Goal: Navigation & Orientation: Understand site structure

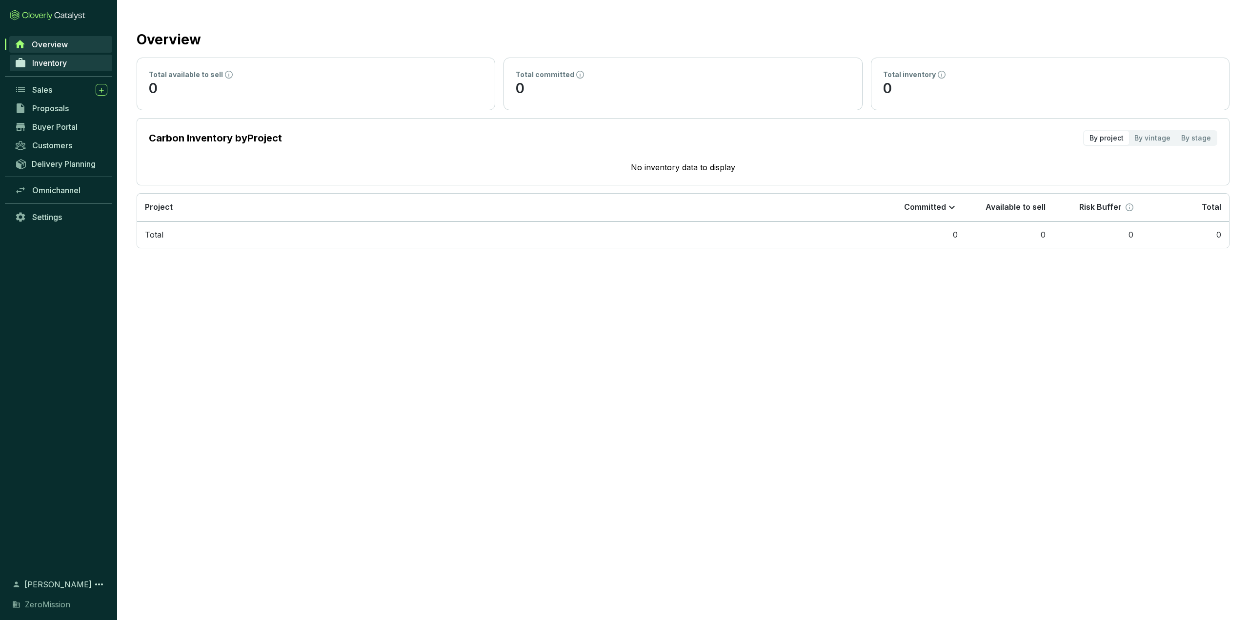
click at [63, 61] on span "Inventory" at bounding box center [49, 63] width 35 height 10
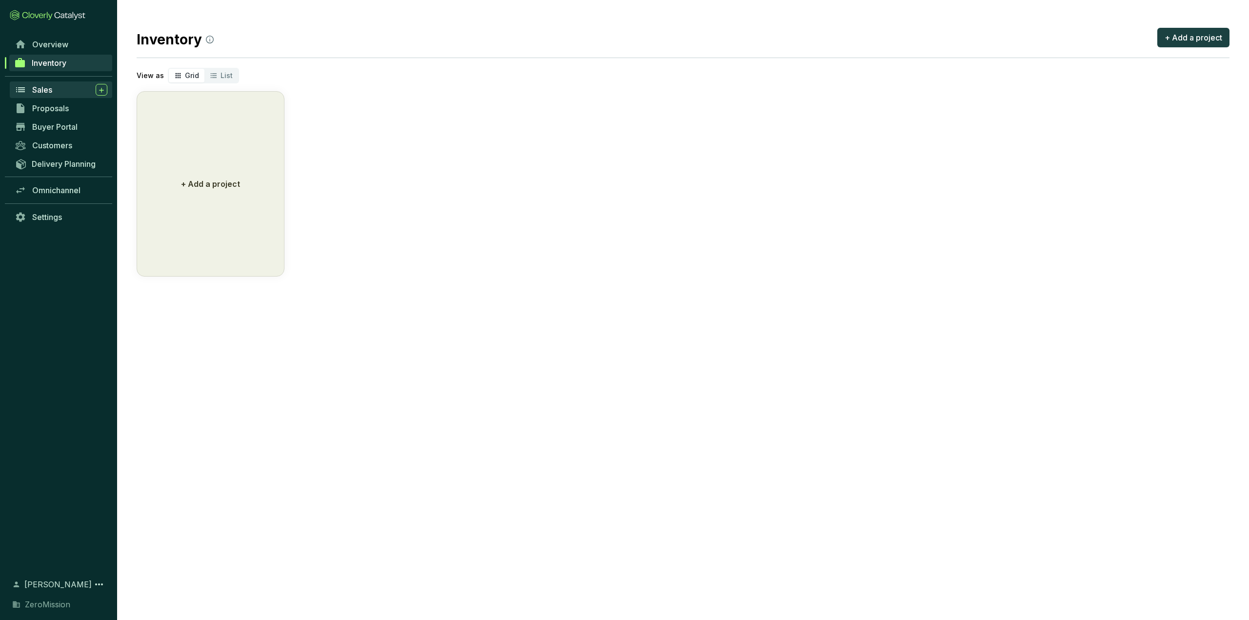
click at [56, 93] on div "Sales" at bounding box center [69, 90] width 75 height 12
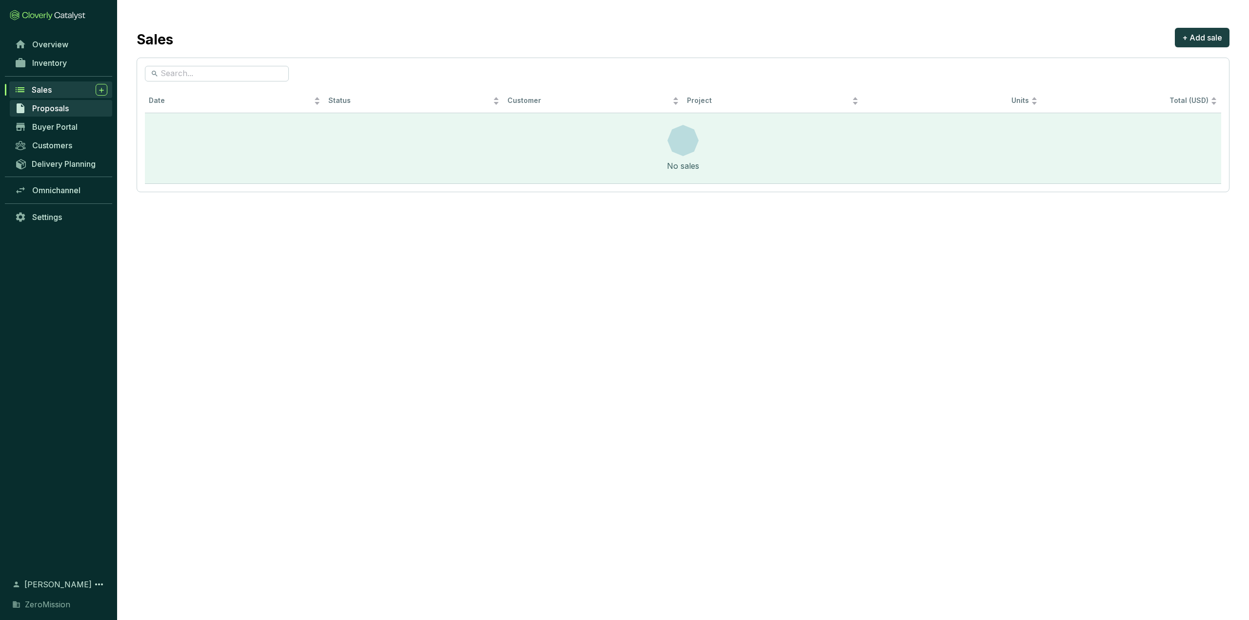
click at [60, 113] on span "Proposals" at bounding box center [50, 108] width 37 height 10
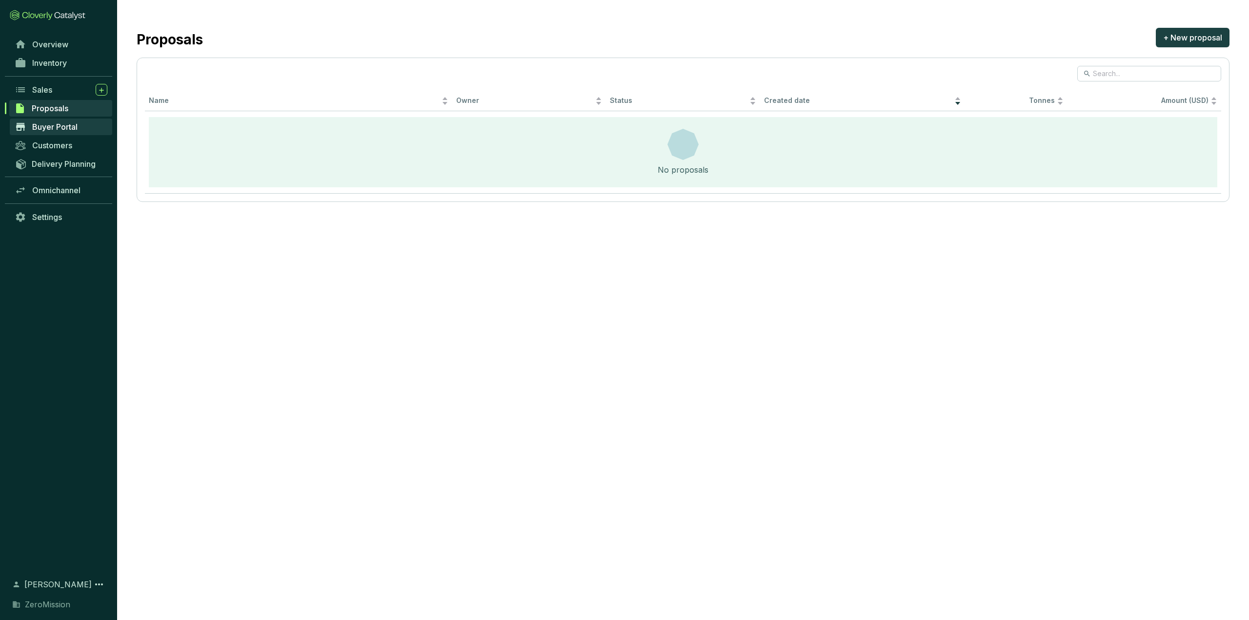
click at [57, 126] on span "Buyer Portal" at bounding box center [54, 127] width 45 height 10
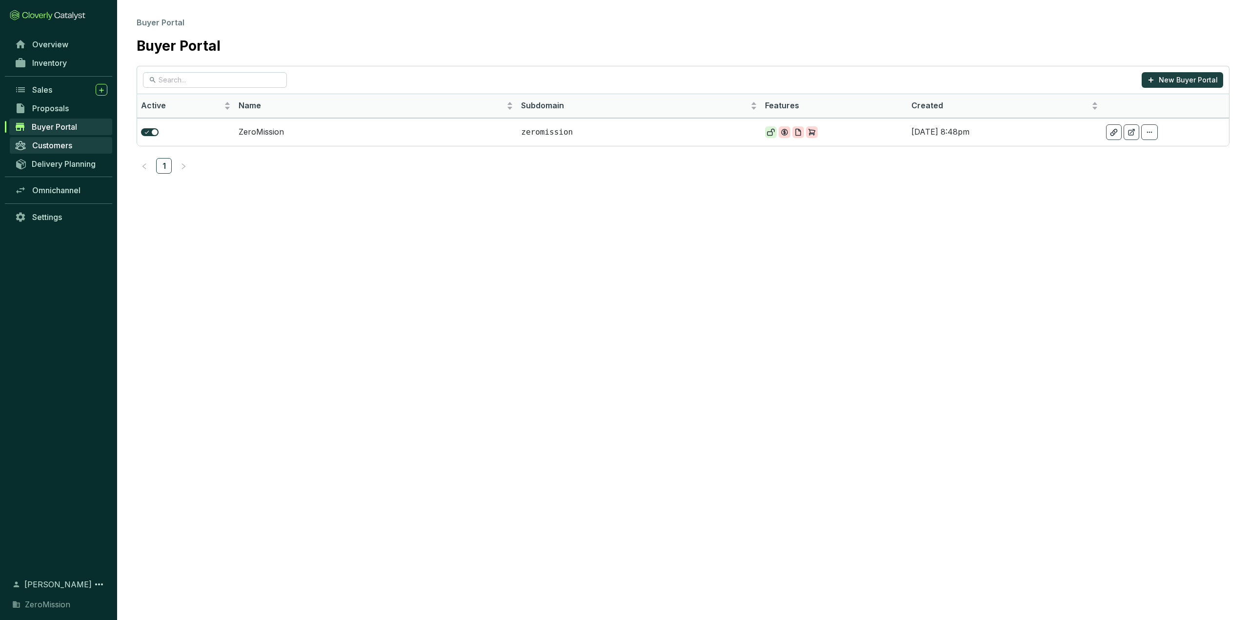
click at [58, 142] on span "Customers" at bounding box center [52, 146] width 40 height 10
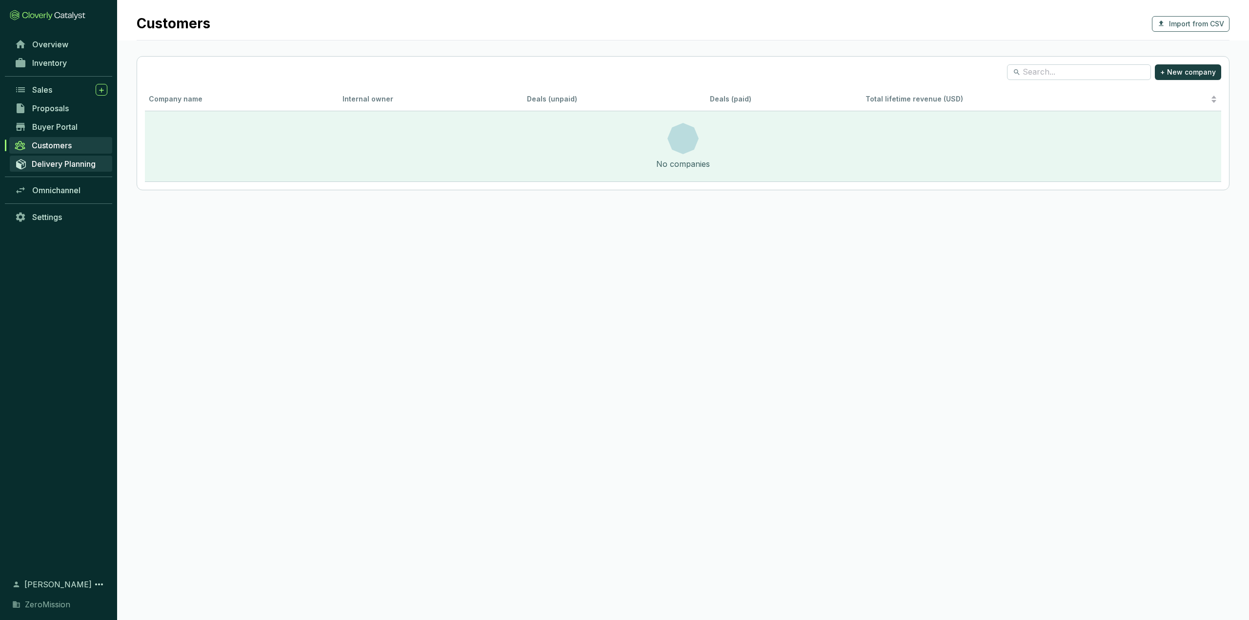
click at [53, 166] on span "Delivery Planning" at bounding box center [64, 164] width 64 height 10
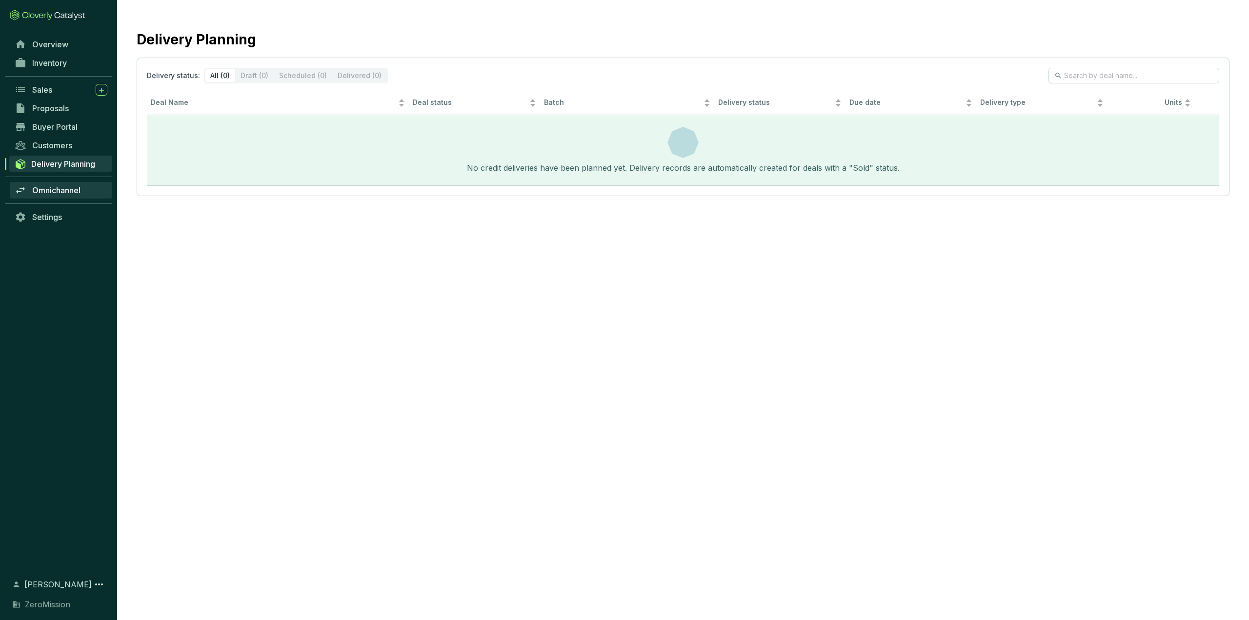
click at [38, 188] on span "Omnichannel" at bounding box center [56, 190] width 48 height 10
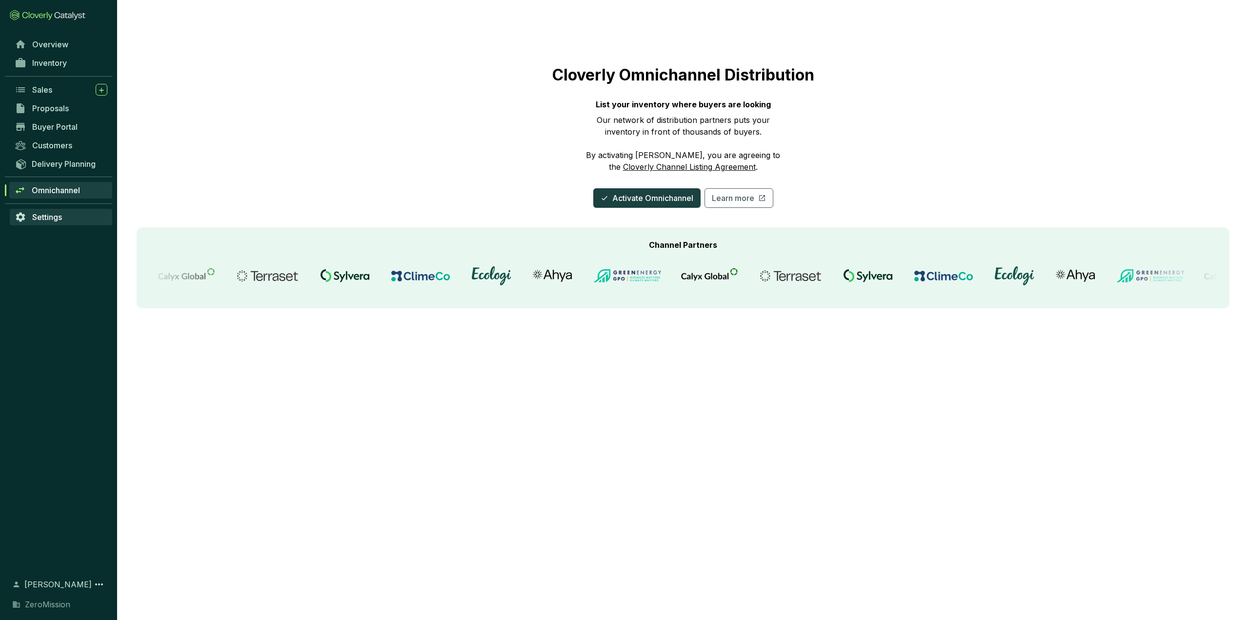
click at [50, 223] on link "Settings" at bounding box center [61, 217] width 102 height 17
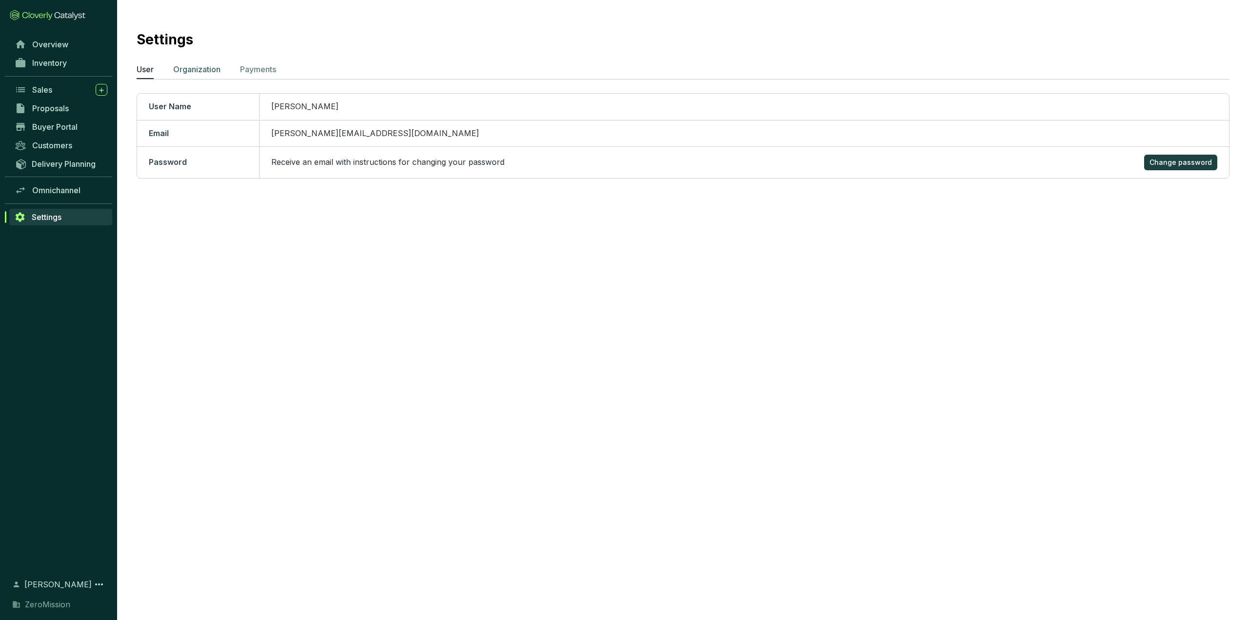
click at [184, 72] on p "Organization" at bounding box center [196, 69] width 47 height 12
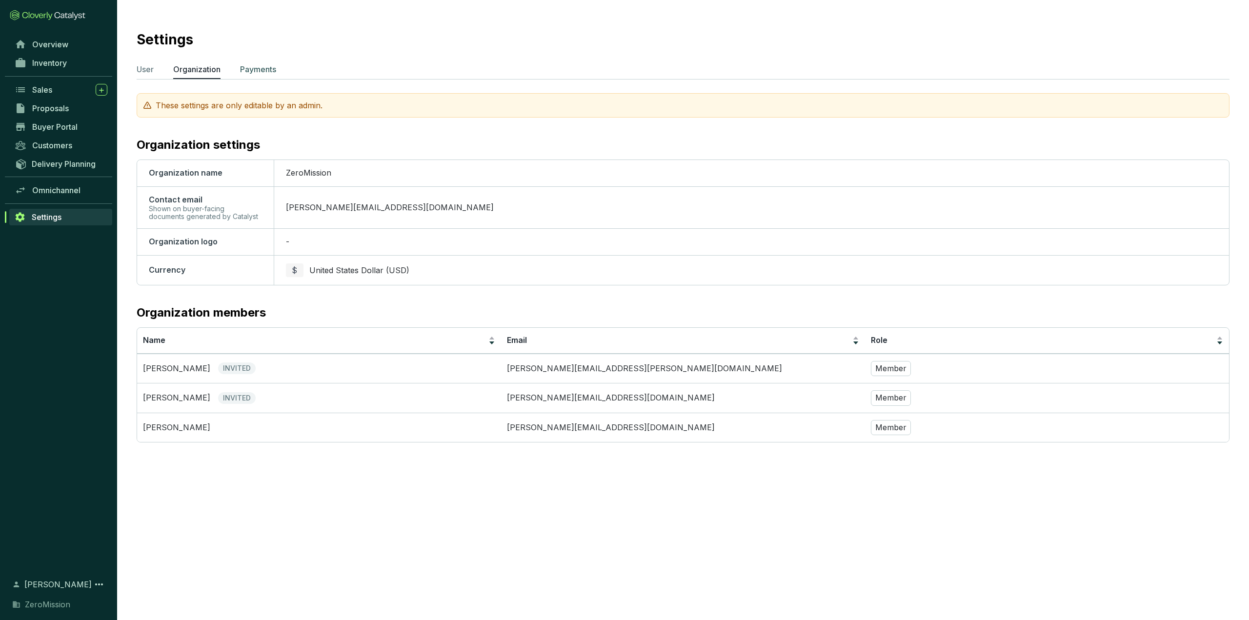
click at [250, 73] on p "Payments" at bounding box center [258, 69] width 36 height 12
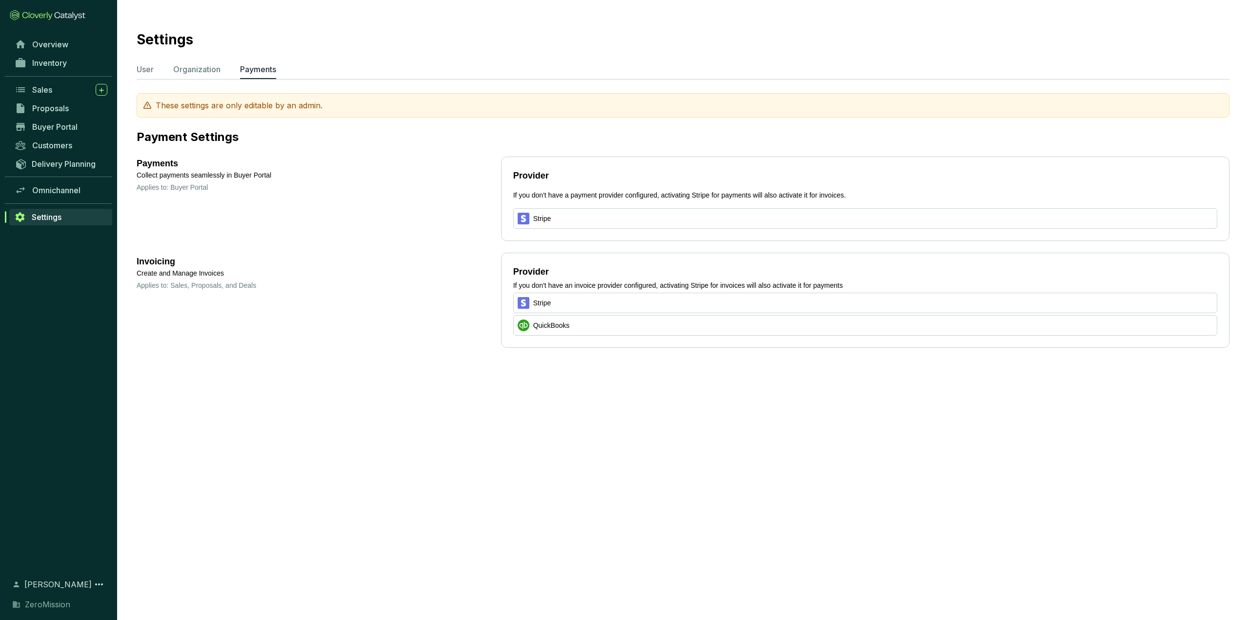
click at [201, 71] on p "Organization" at bounding box center [196, 69] width 47 height 12
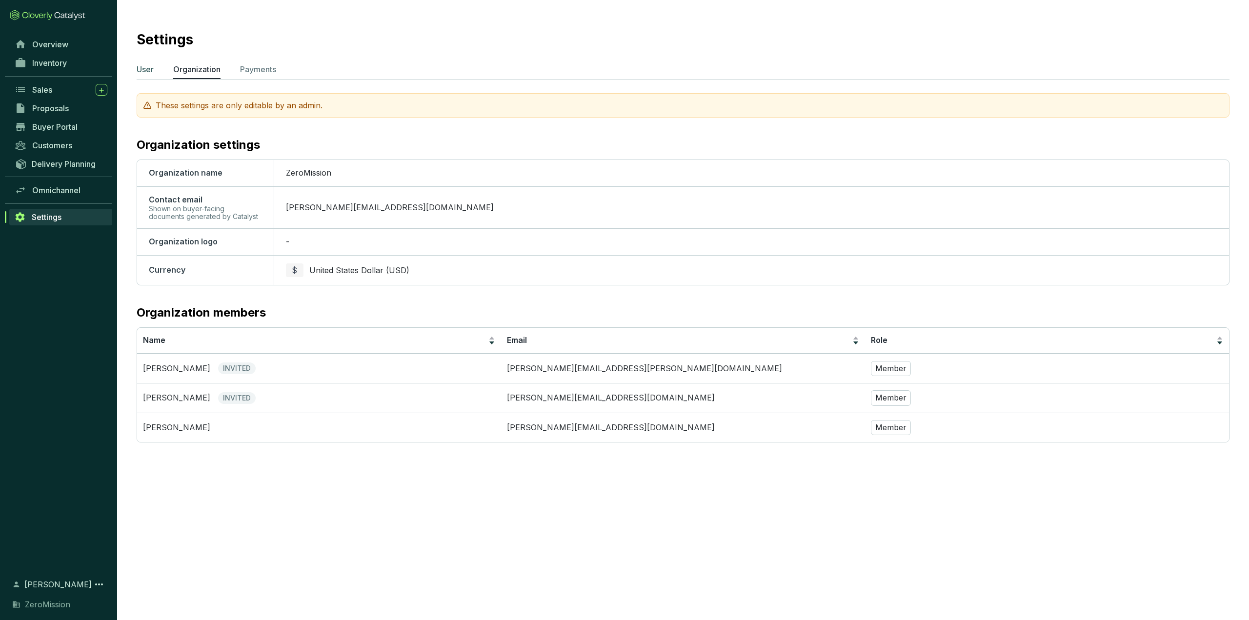
click at [140, 68] on p "User" at bounding box center [145, 69] width 17 height 12
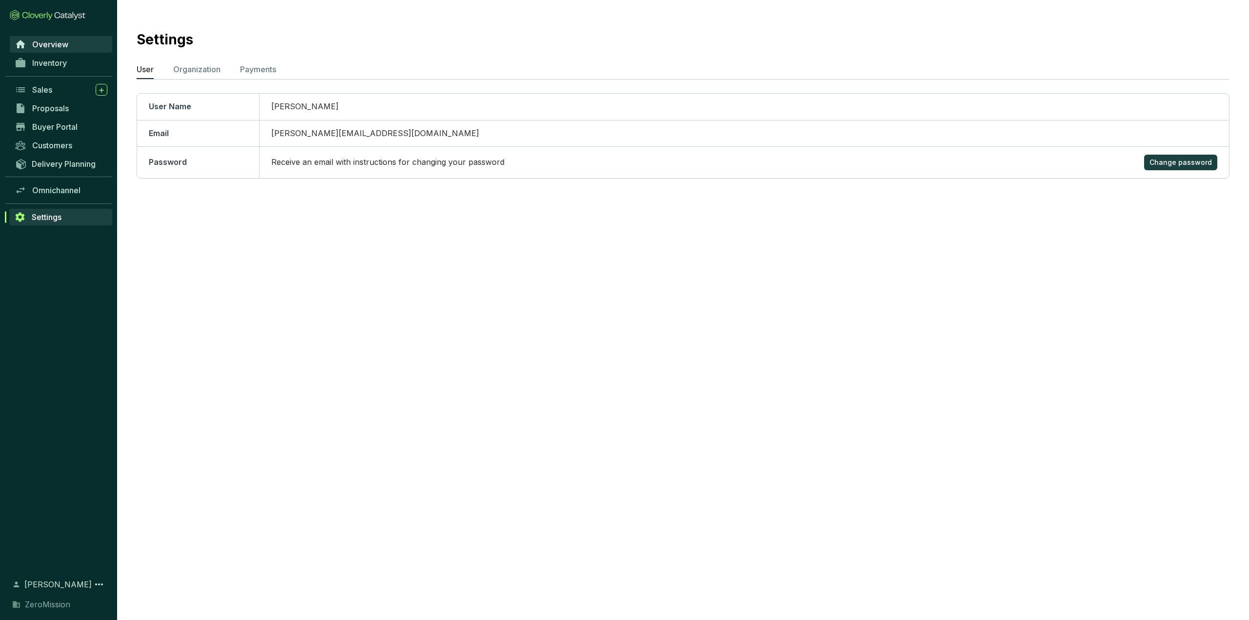
click at [47, 44] on span "Overview" at bounding box center [50, 45] width 36 height 10
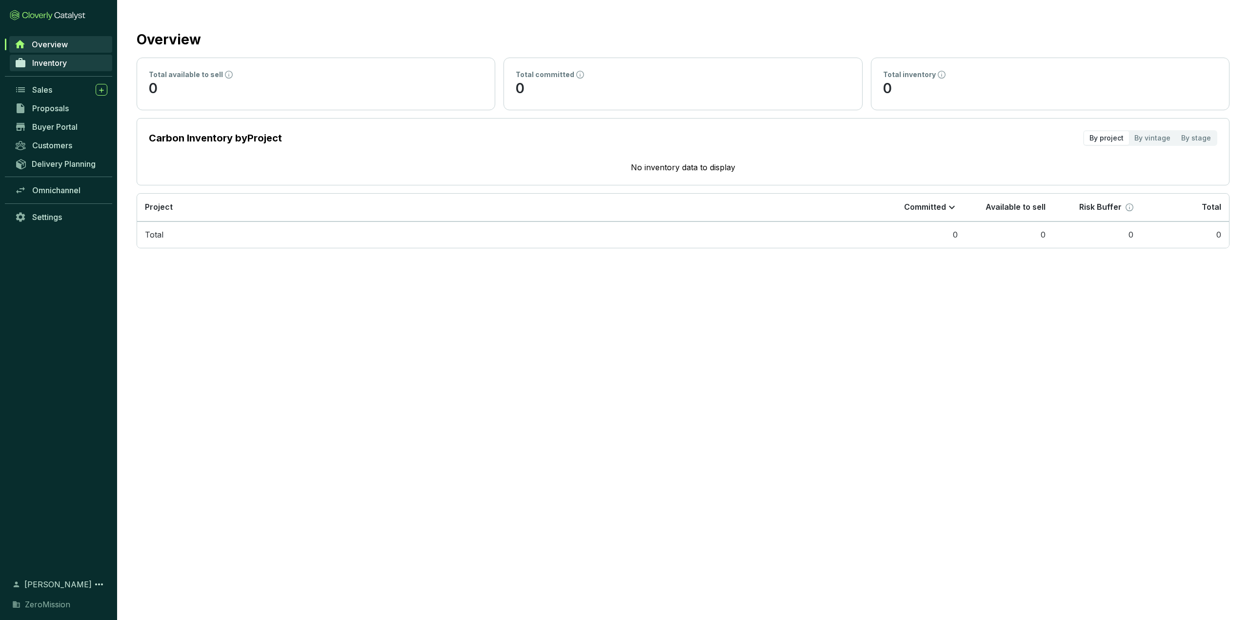
click at [48, 63] on span "Inventory" at bounding box center [49, 63] width 35 height 10
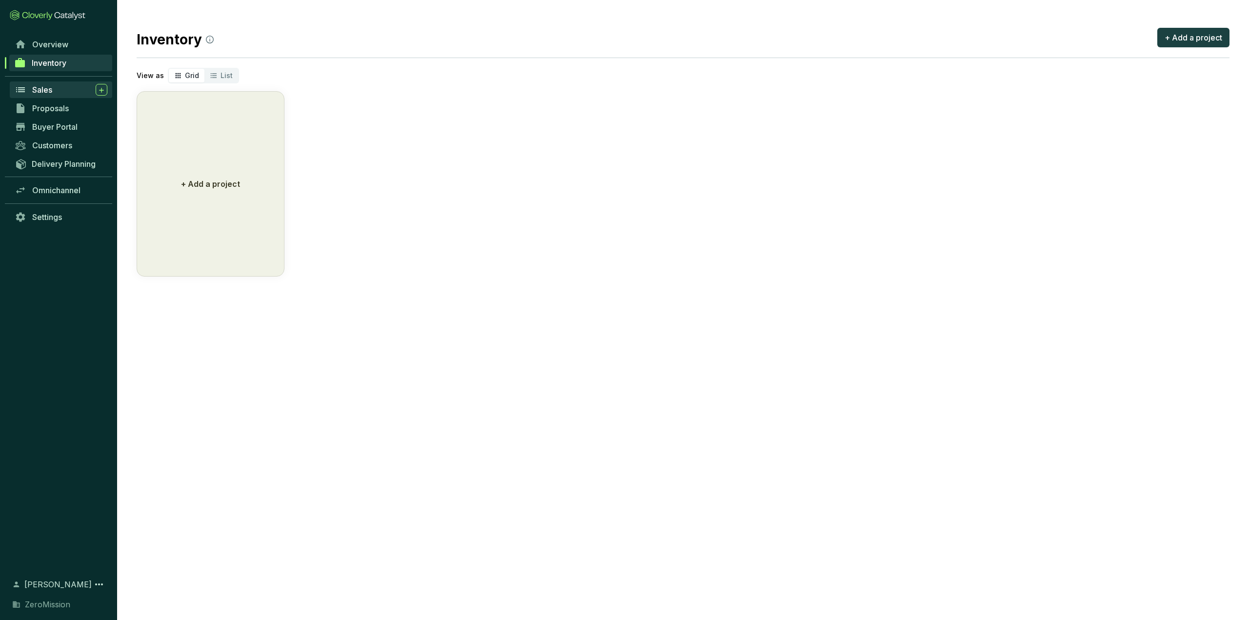
click at [55, 94] on div "Sales" at bounding box center [69, 90] width 75 height 12
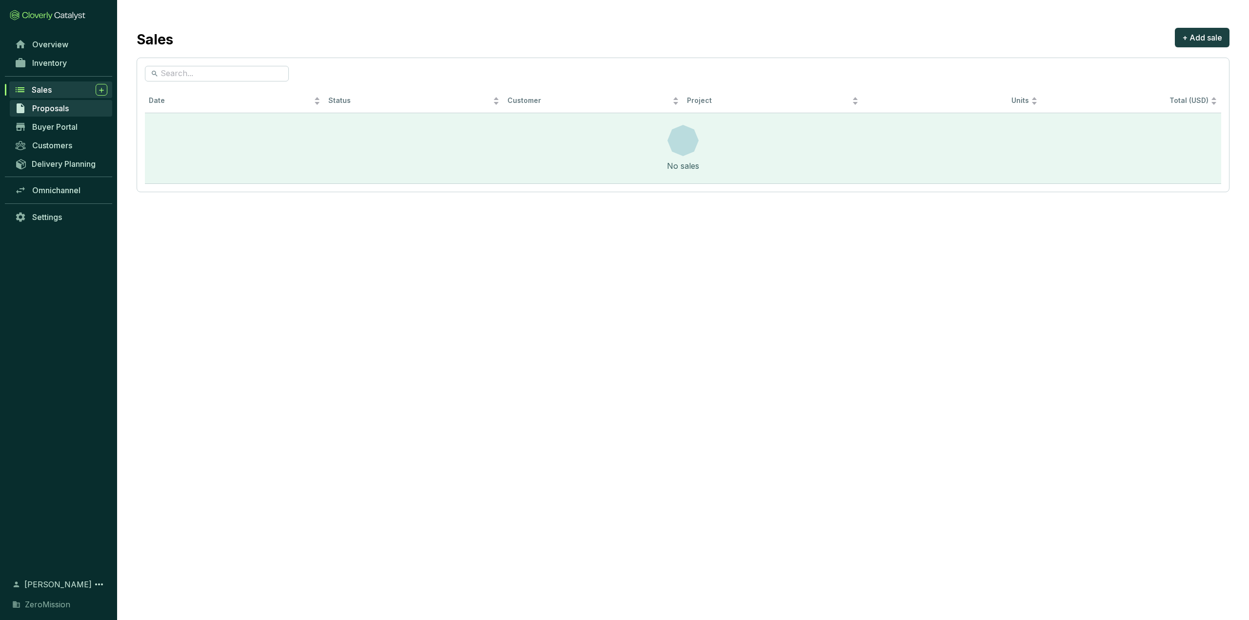
click at [55, 109] on span "Proposals" at bounding box center [50, 108] width 37 height 10
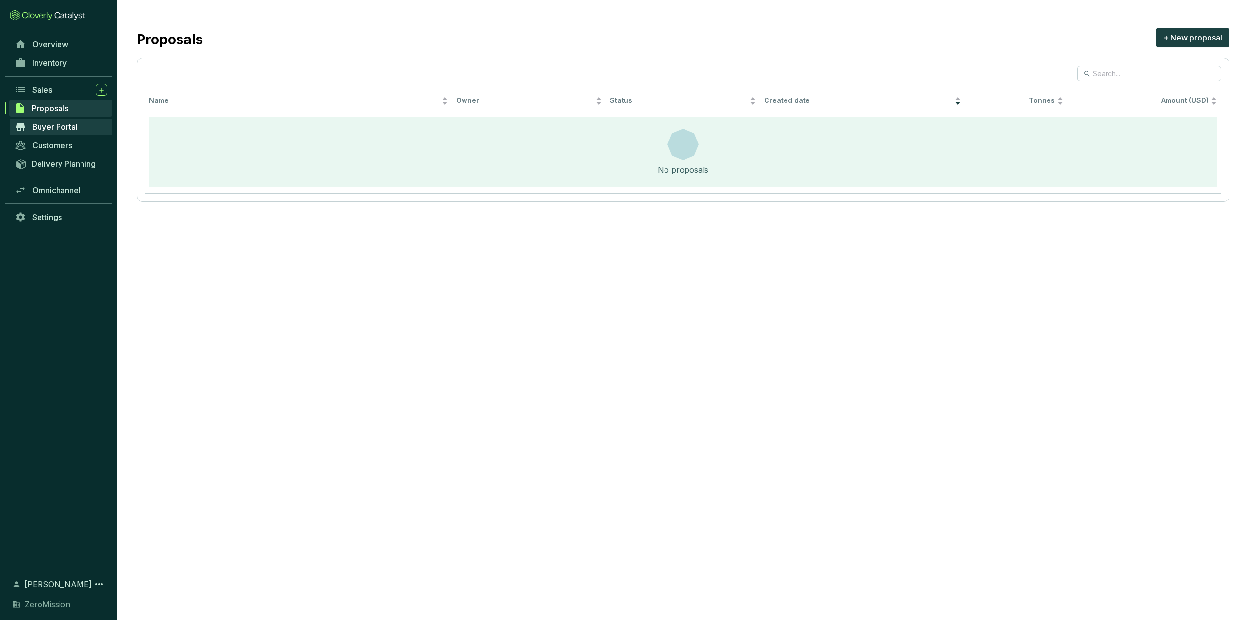
click at [49, 122] on span "Buyer Portal" at bounding box center [54, 127] width 45 height 10
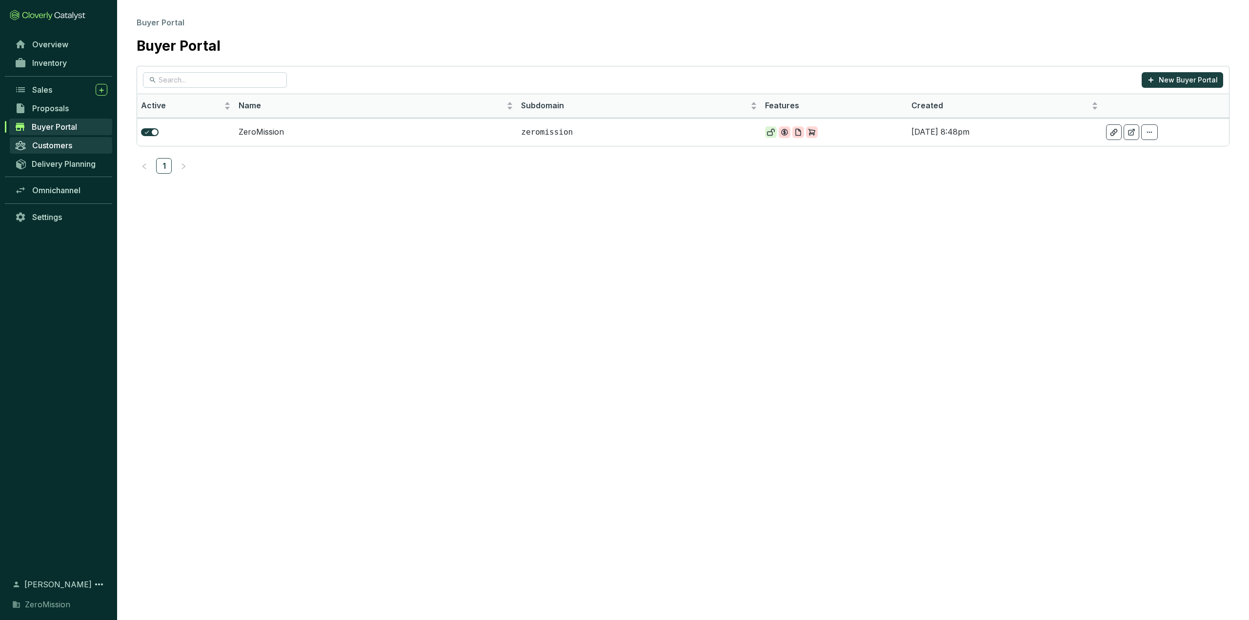
click at [46, 139] on link "Customers" at bounding box center [61, 145] width 102 height 17
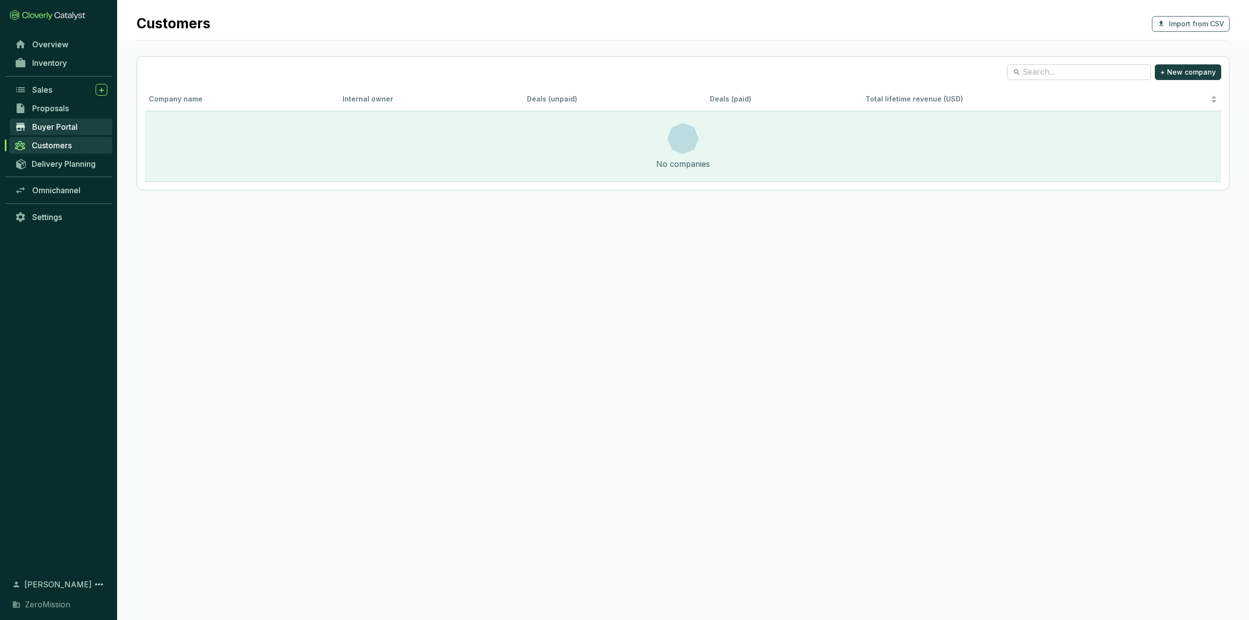
click at [62, 125] on span "Buyer Portal" at bounding box center [54, 127] width 45 height 10
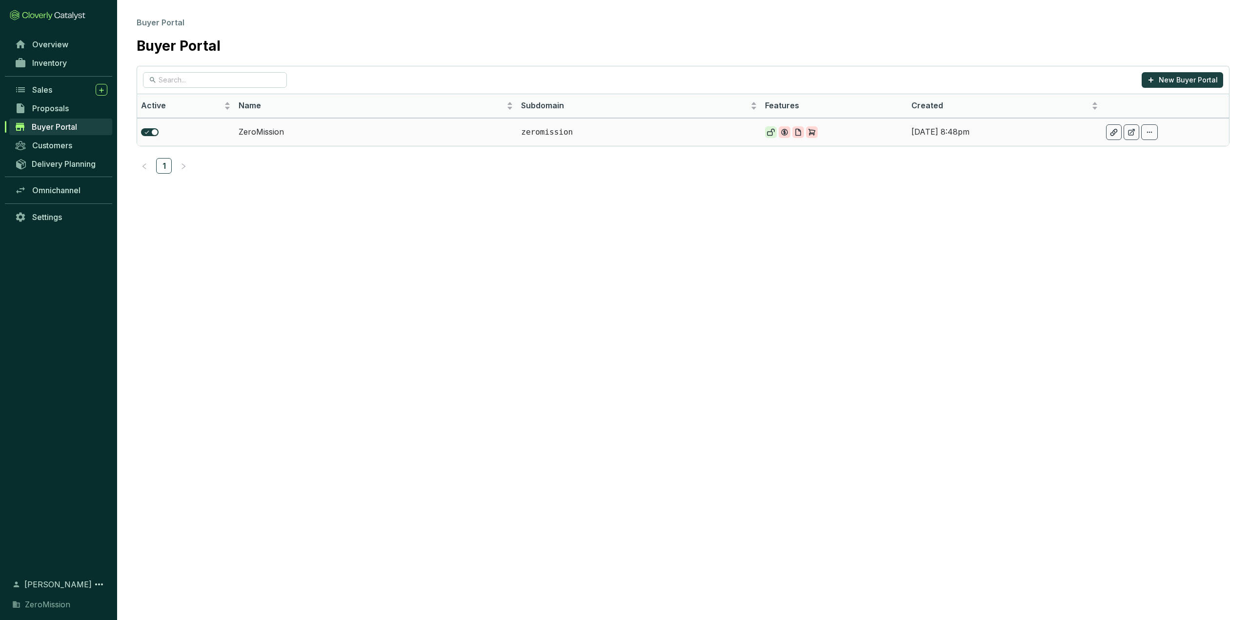
click at [264, 132] on td "ZeroMission" at bounding box center [376, 132] width 282 height 28
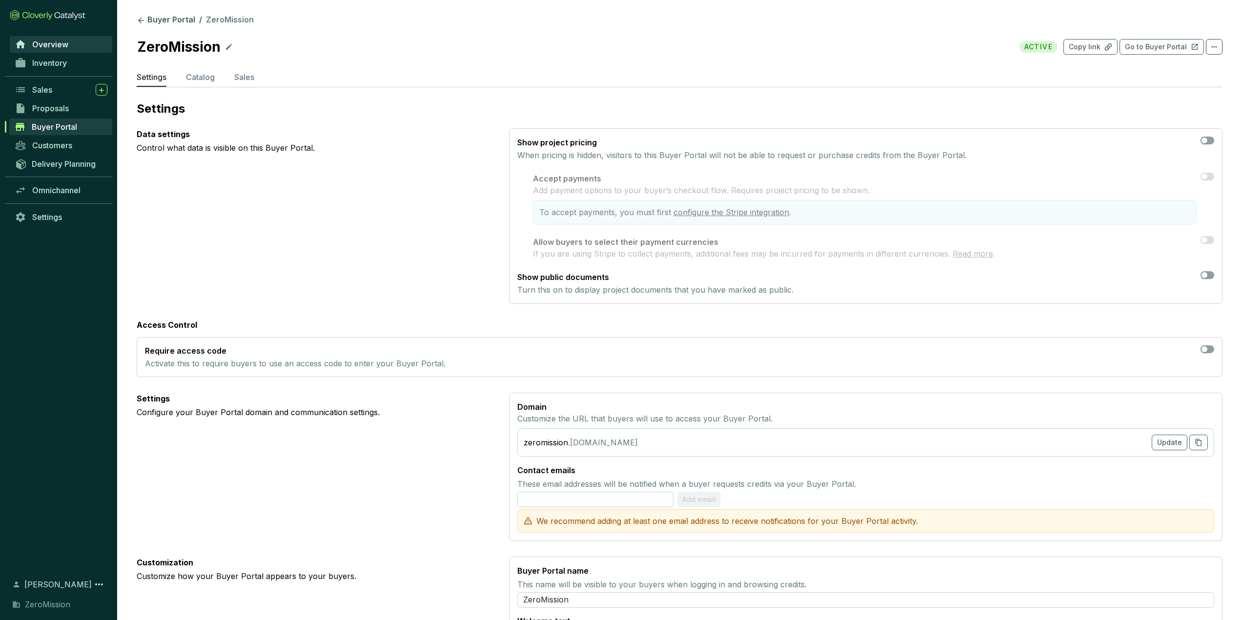
click at [61, 48] on span "Overview" at bounding box center [50, 45] width 36 height 10
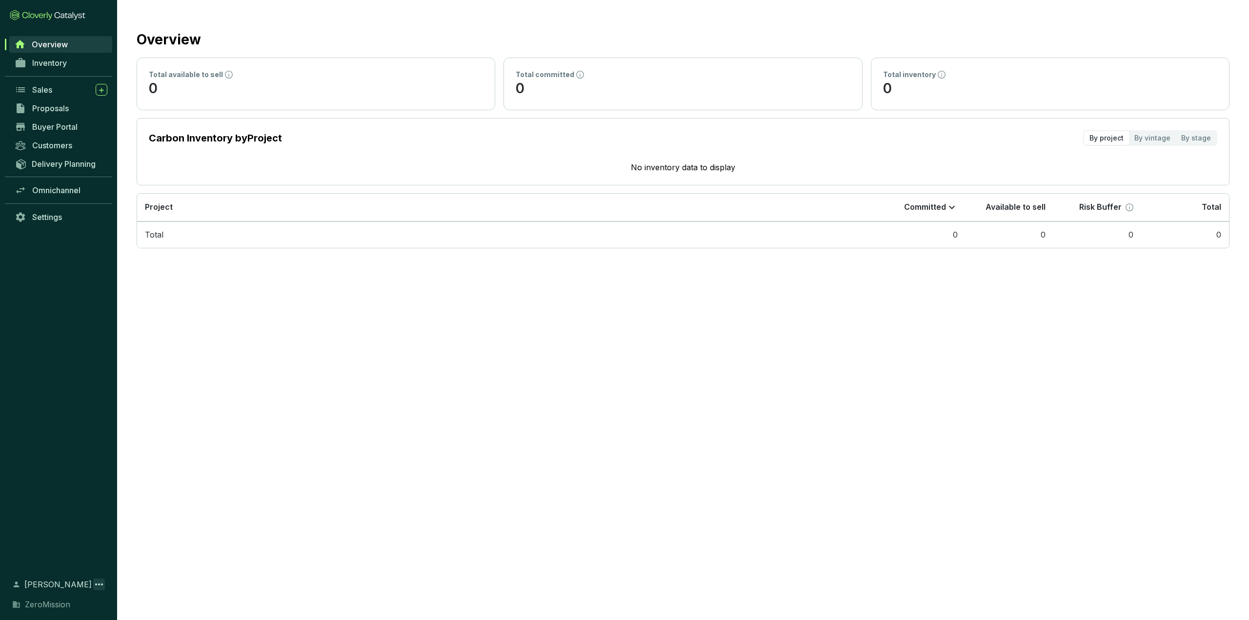
click at [98, 585] on icon at bounding box center [99, 585] width 12 height 12
click at [51, 609] on span "ZeroMission" at bounding box center [47, 605] width 45 height 12
click at [16, 603] on icon at bounding box center [16, 605] width 7 height 6
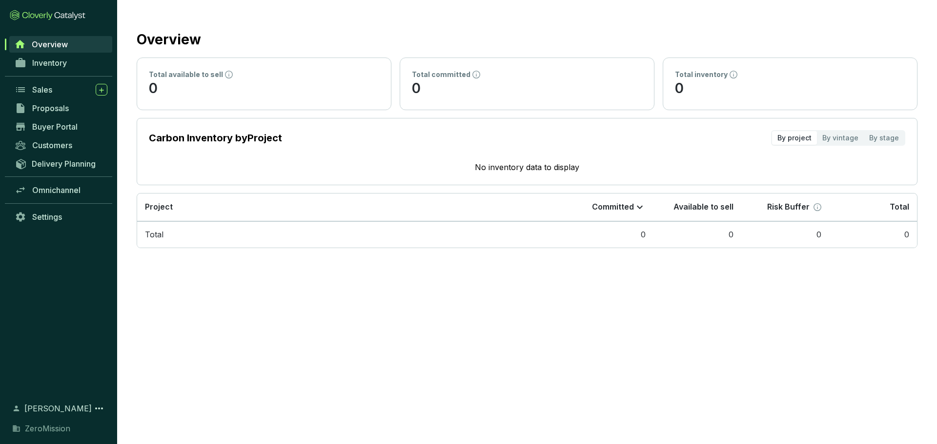
click at [752, 361] on section "Overview Total available to sell 0 Total committed 0 Total inventory 0 Carbon I…" at bounding box center [468, 222] width 937 height 444
click at [48, 211] on link "Settings" at bounding box center [61, 217] width 102 height 17
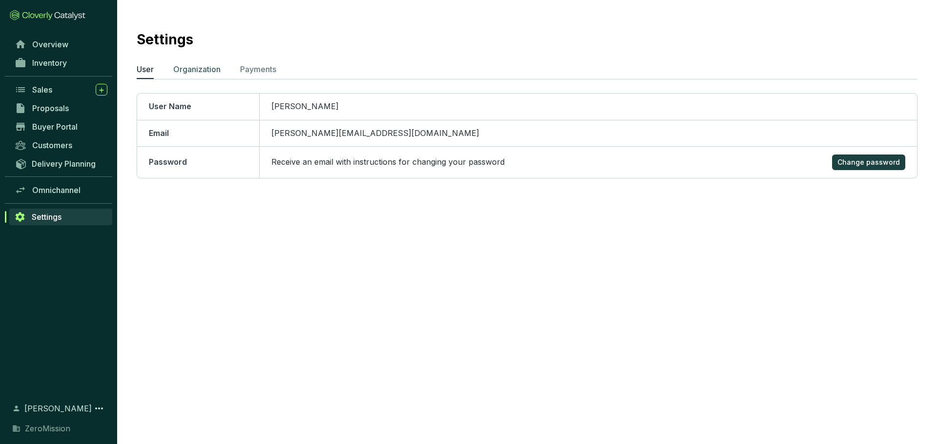
click at [200, 70] on p "Organization" at bounding box center [196, 69] width 47 height 12
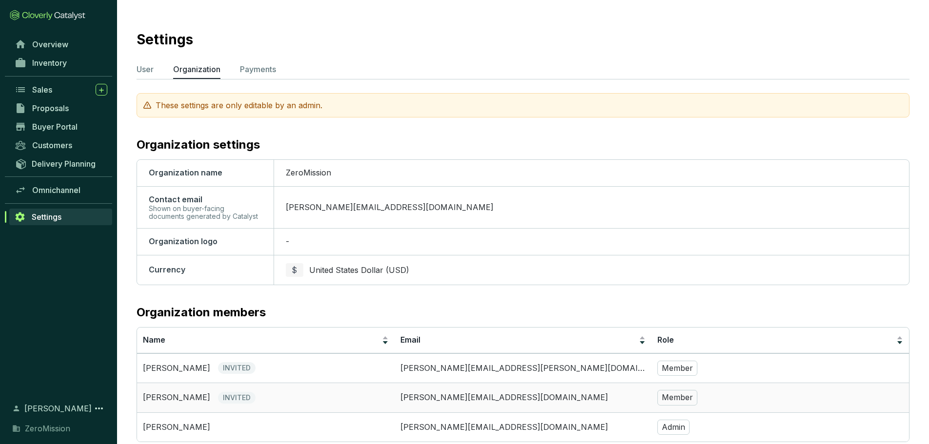
scroll to position [23, 0]
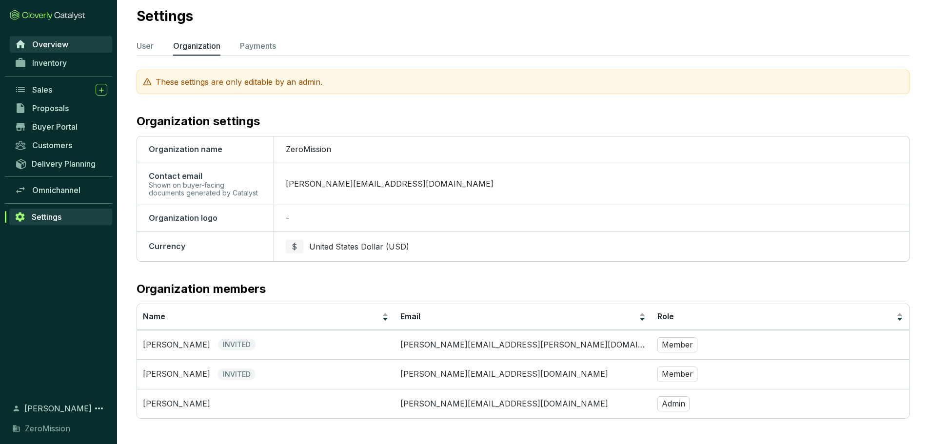
click at [41, 46] on span "Overview" at bounding box center [50, 45] width 36 height 10
